Goal: Task Accomplishment & Management: Manage account settings

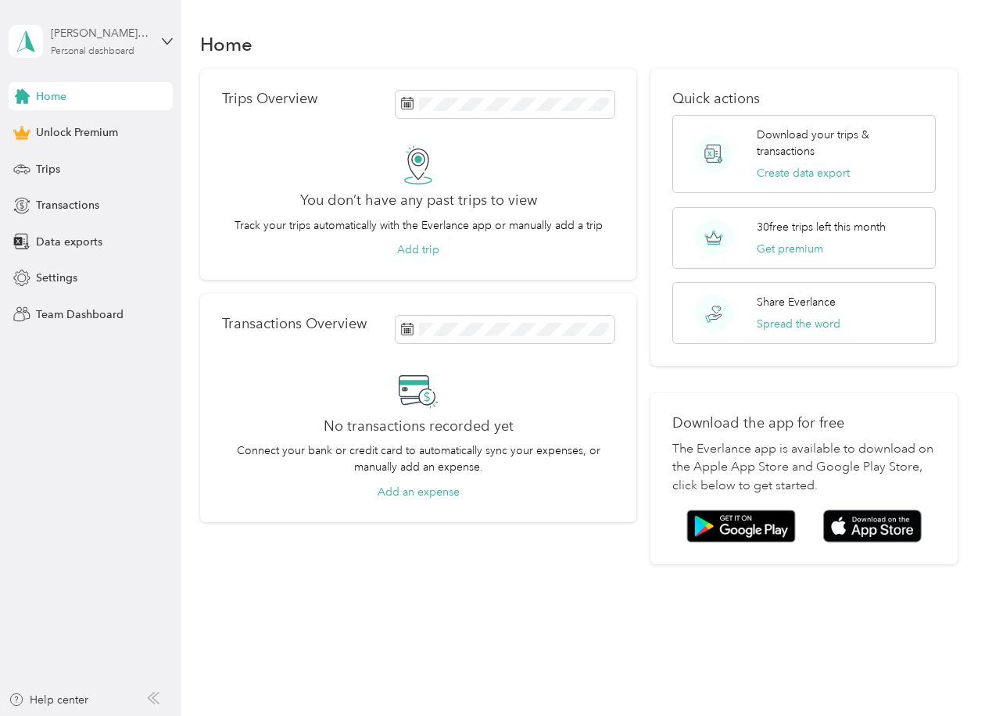
click at [140, 44] on div "kamau.brown@etherwan.com Personal dashboard" at bounding box center [100, 40] width 98 height 31
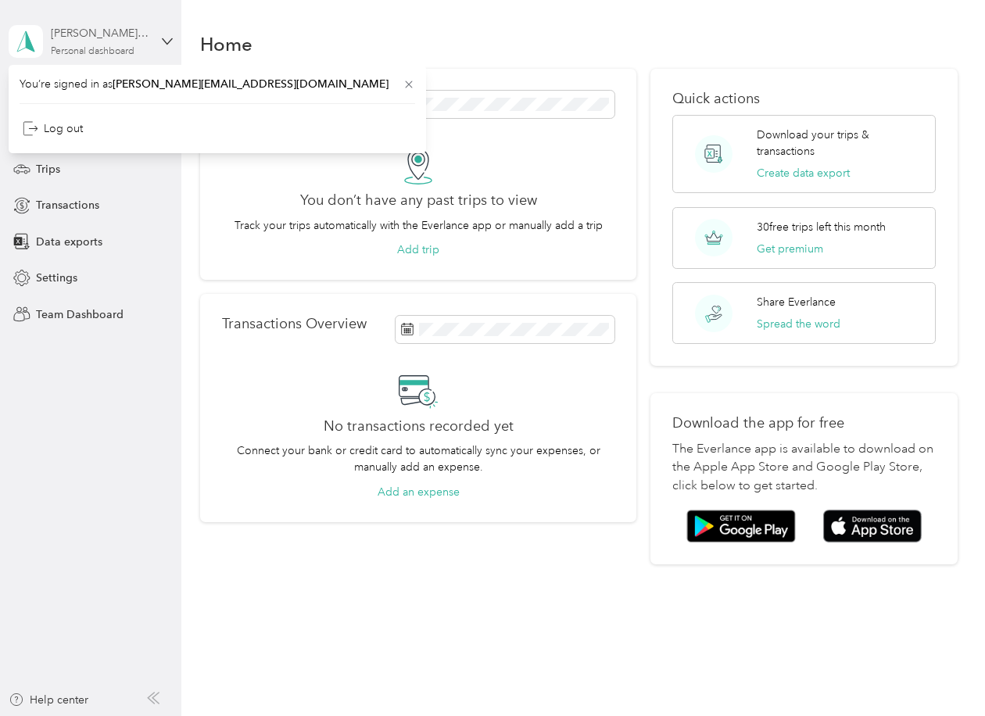
click at [147, 37] on div "kamau.brown@etherwan.com" at bounding box center [100, 33] width 98 height 16
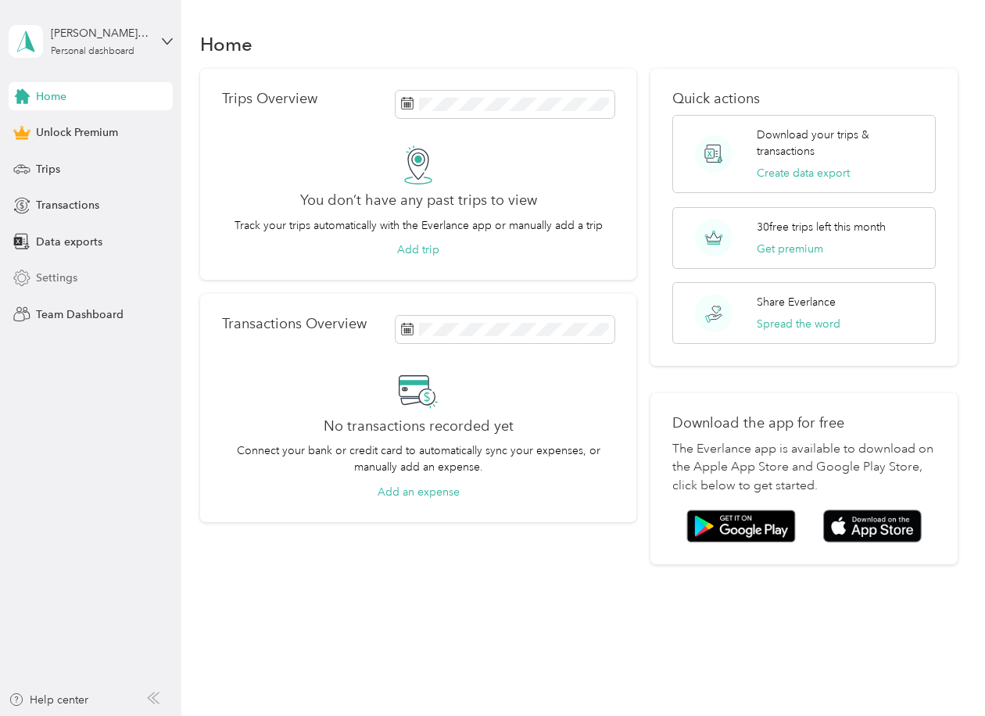
click at [71, 274] on span "Settings" at bounding box center [56, 278] width 41 height 16
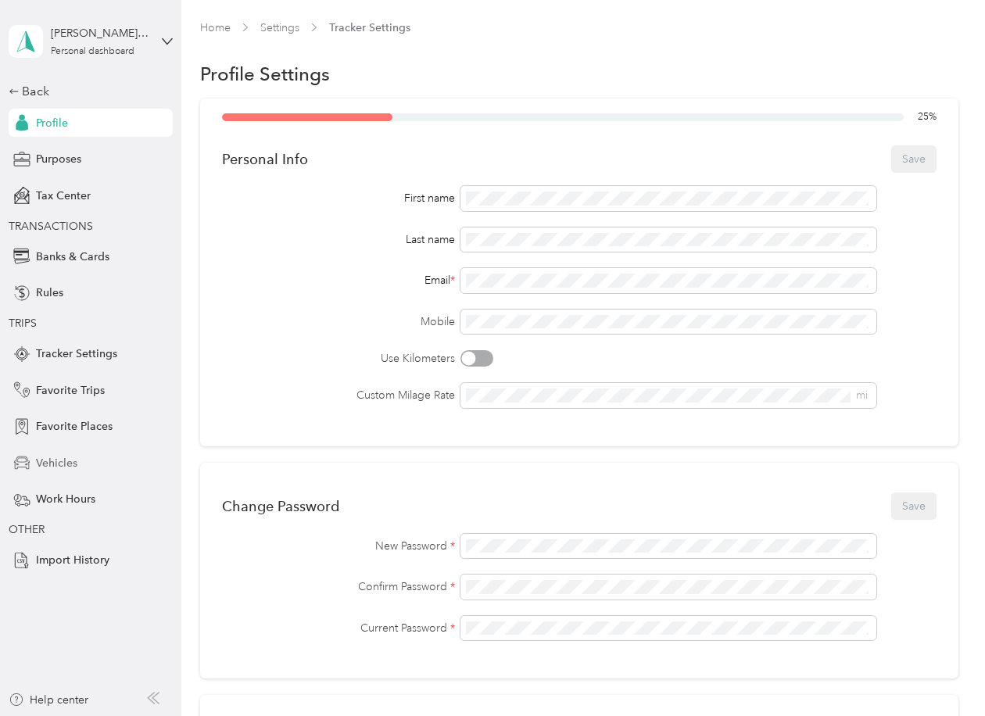
click at [63, 456] on span "Vehicles" at bounding box center [56, 463] width 41 height 16
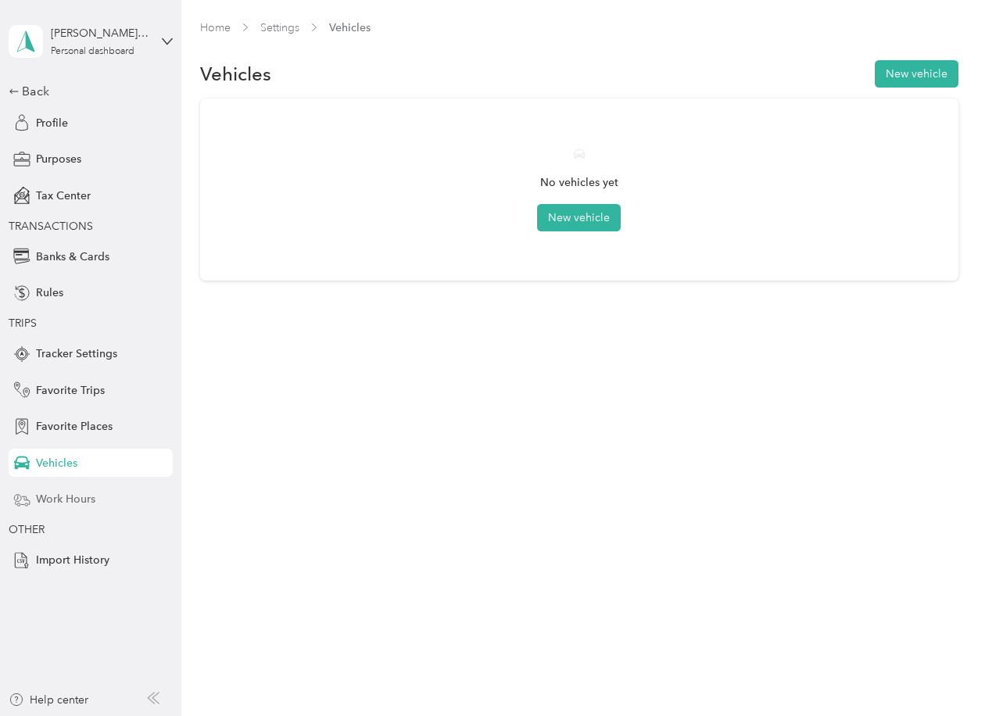
click at [64, 503] on span "Work Hours" at bounding box center [65, 499] width 59 height 16
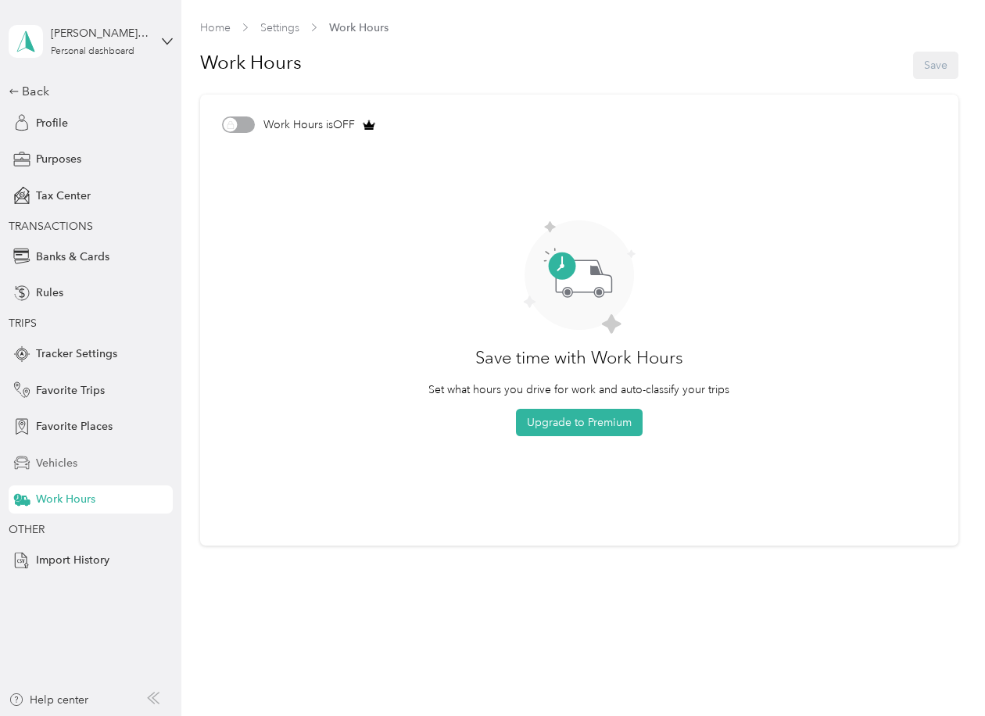
click at [74, 465] on span "Vehicles" at bounding box center [56, 463] width 41 height 16
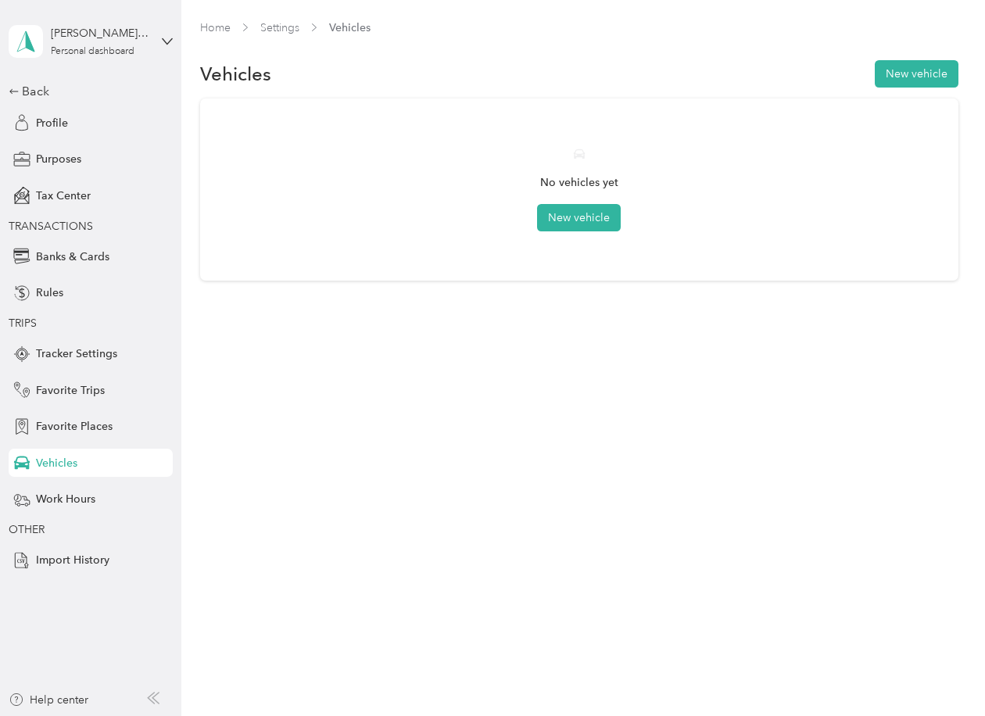
click at [668, 384] on div "Home Settings Vehicles Vehicles New vehicle No vehicles yet New vehicle" at bounding box center [579, 358] width 796 height 716
click at [167, 42] on icon at bounding box center [167, 41] width 11 height 11
click at [105, 132] on div "Log out" at bounding box center [217, 128] width 395 height 27
